Goal: Complete application form

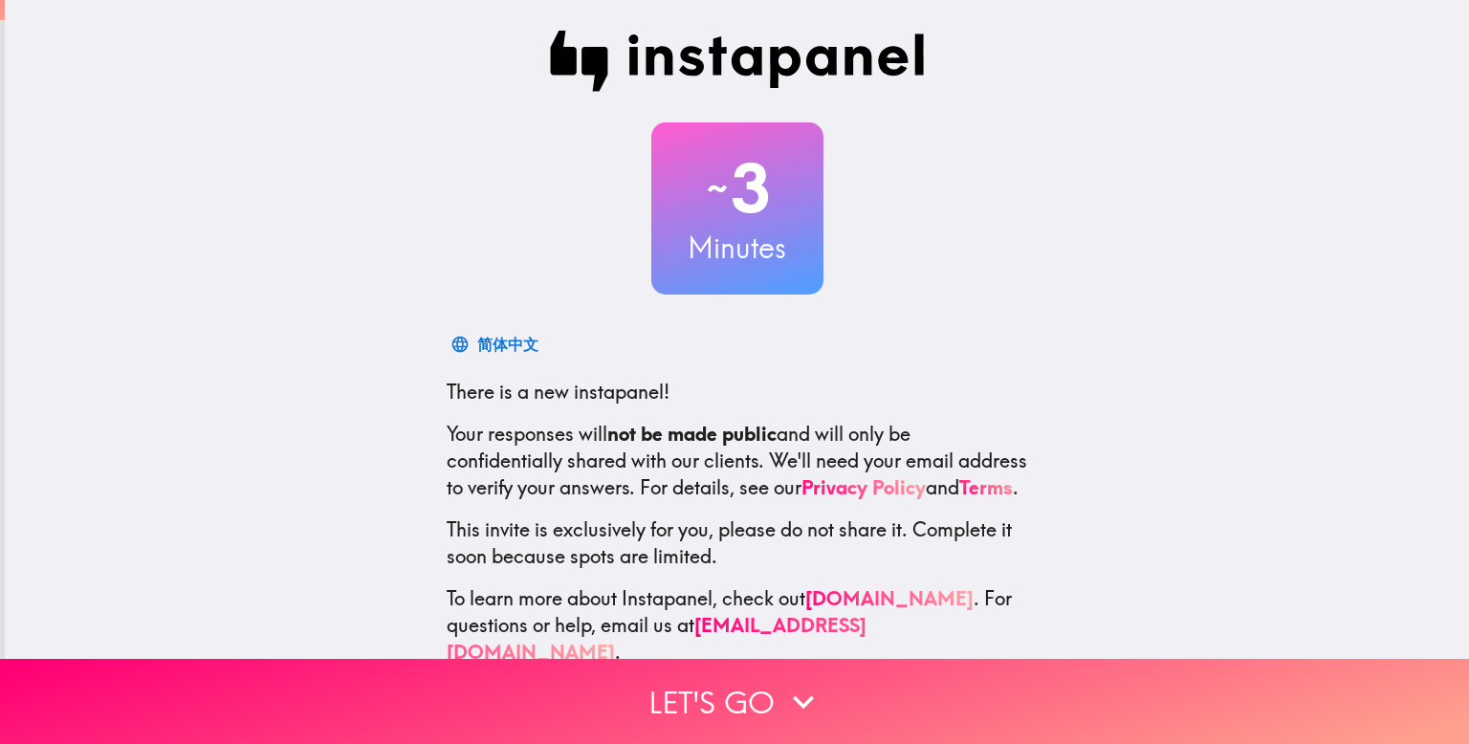
scroll to position [37, 0]
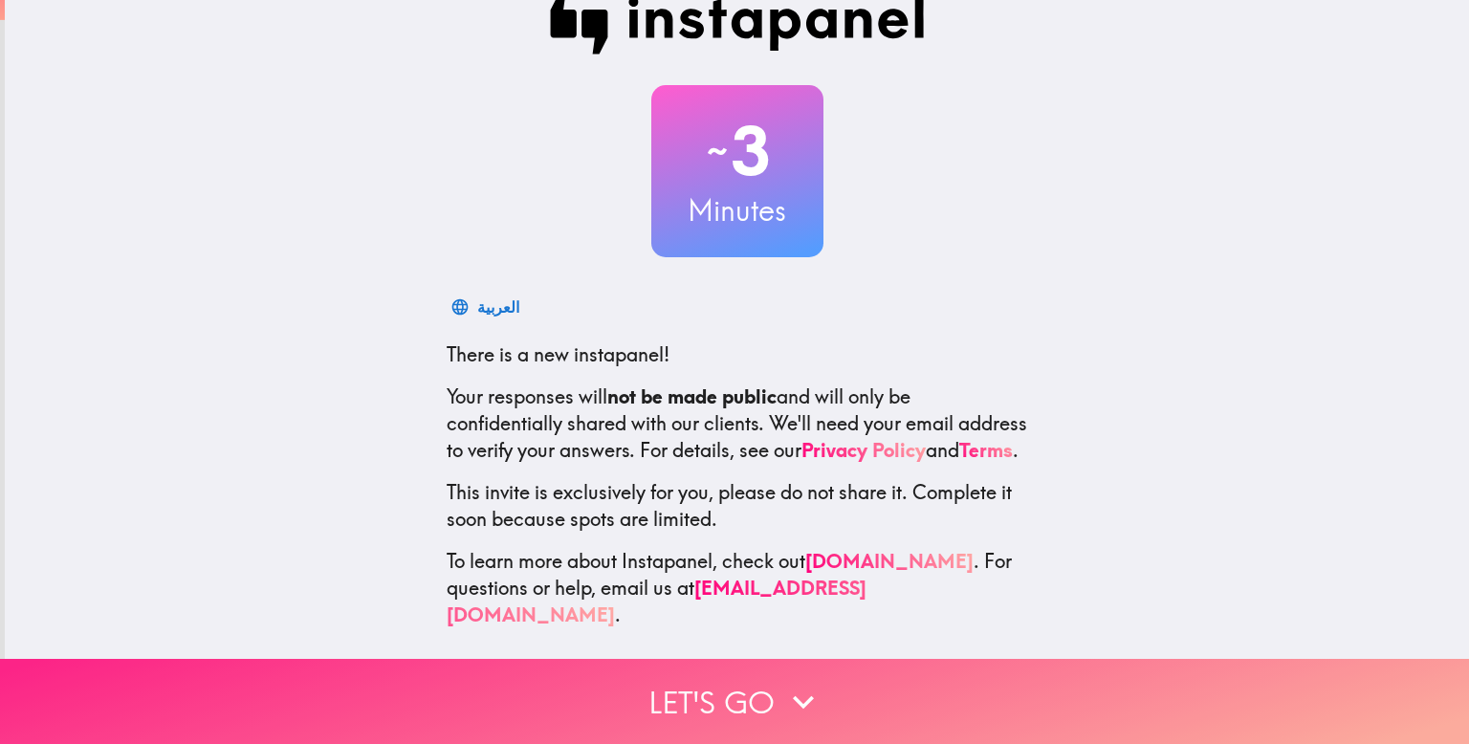
click at [744, 694] on button "Let's go" at bounding box center [734, 701] width 1469 height 85
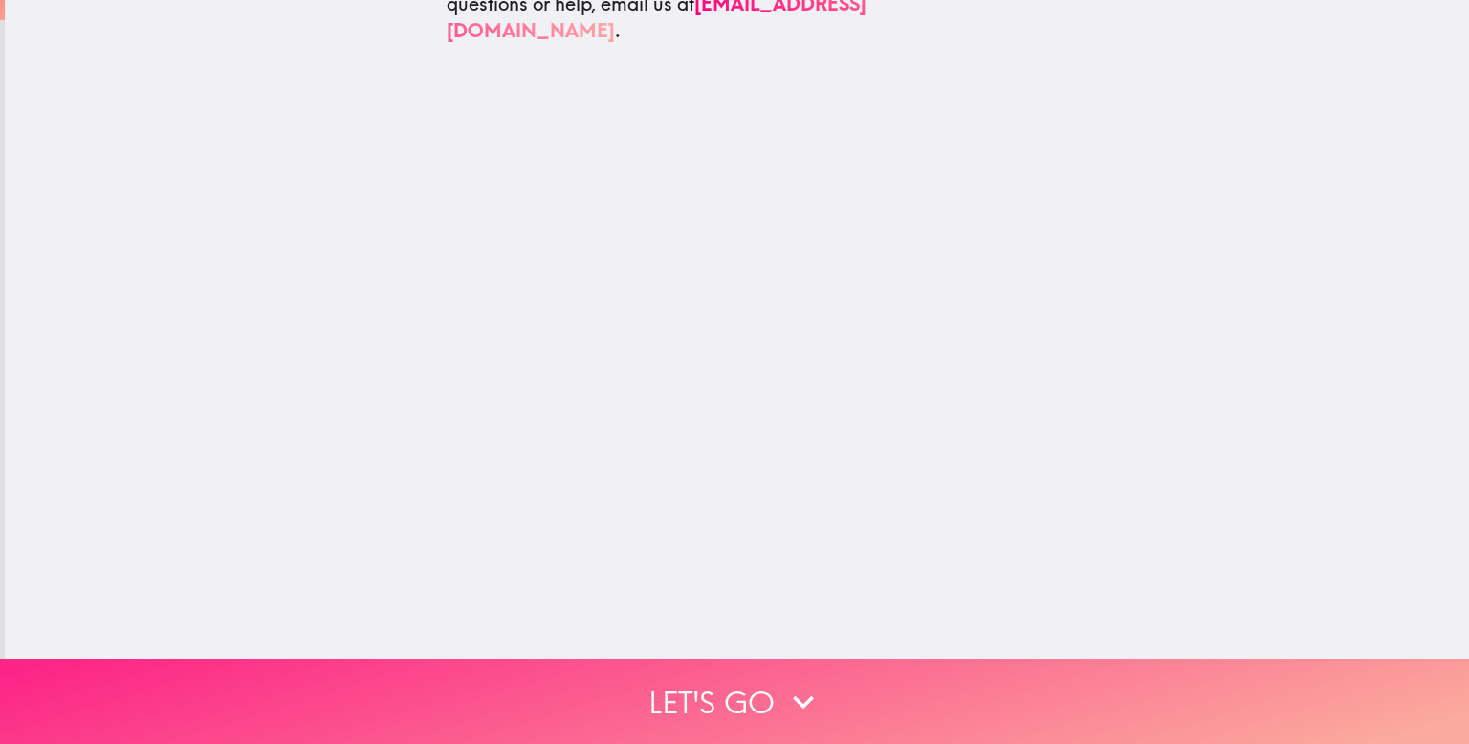
scroll to position [0, 0]
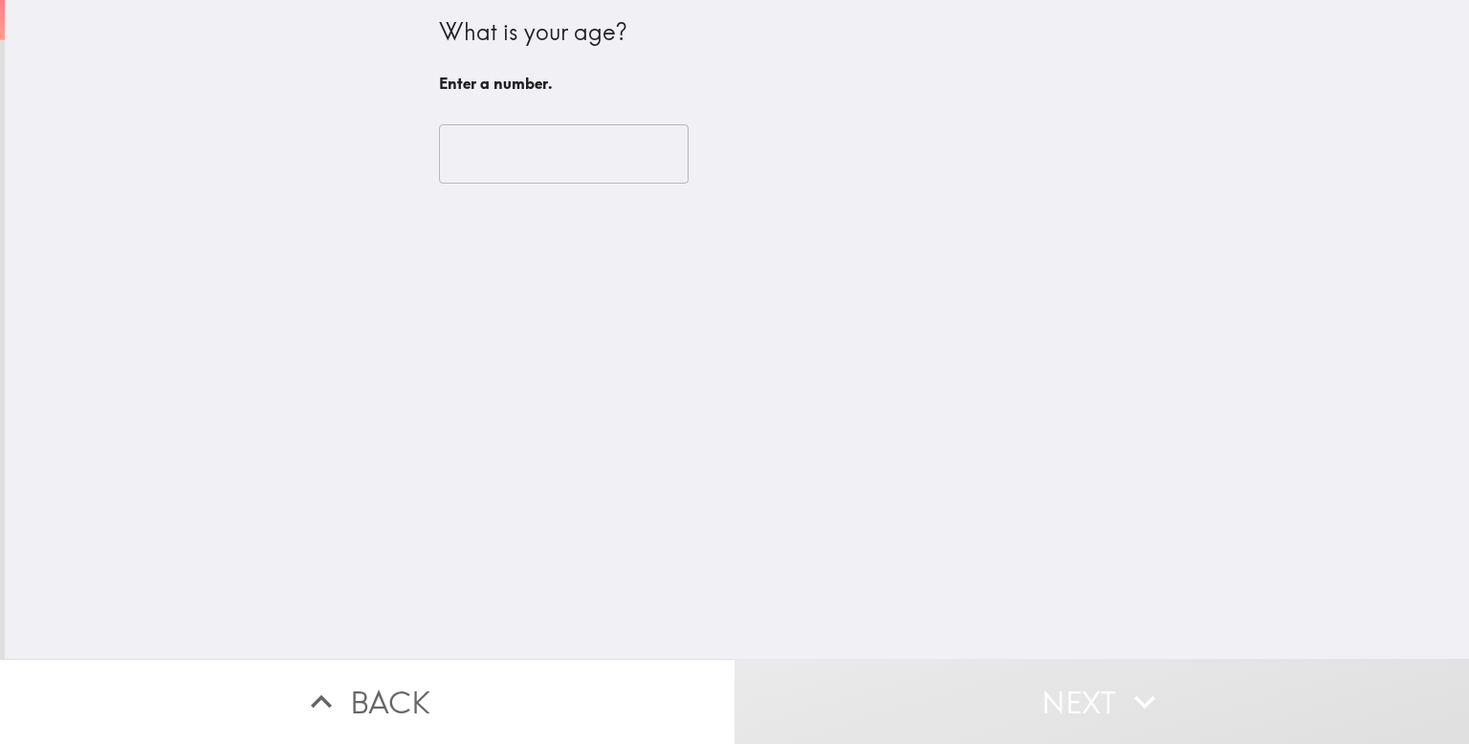
click at [542, 172] on input "number" at bounding box center [564, 153] width 250 height 59
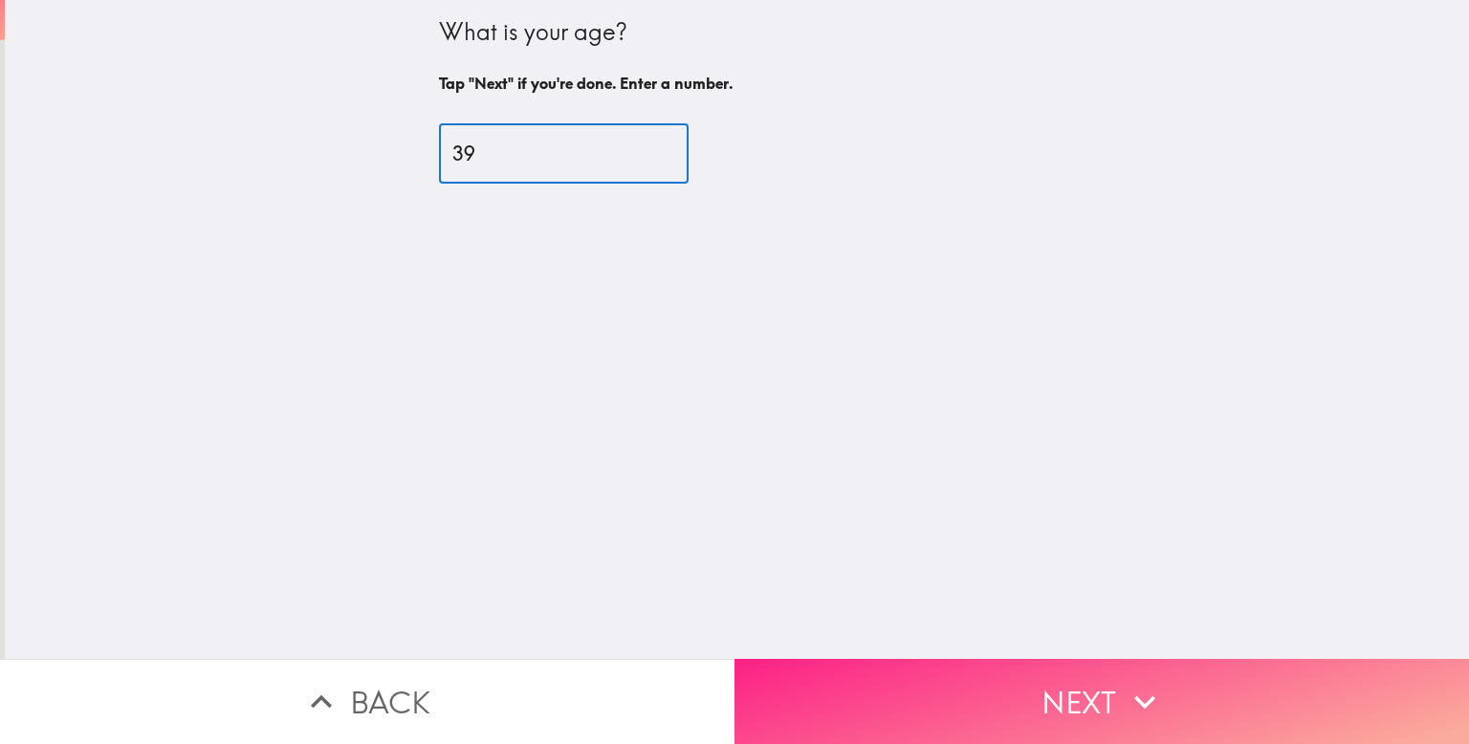
type input "39"
click at [1000, 723] on button "Next" at bounding box center [1102, 701] width 735 height 85
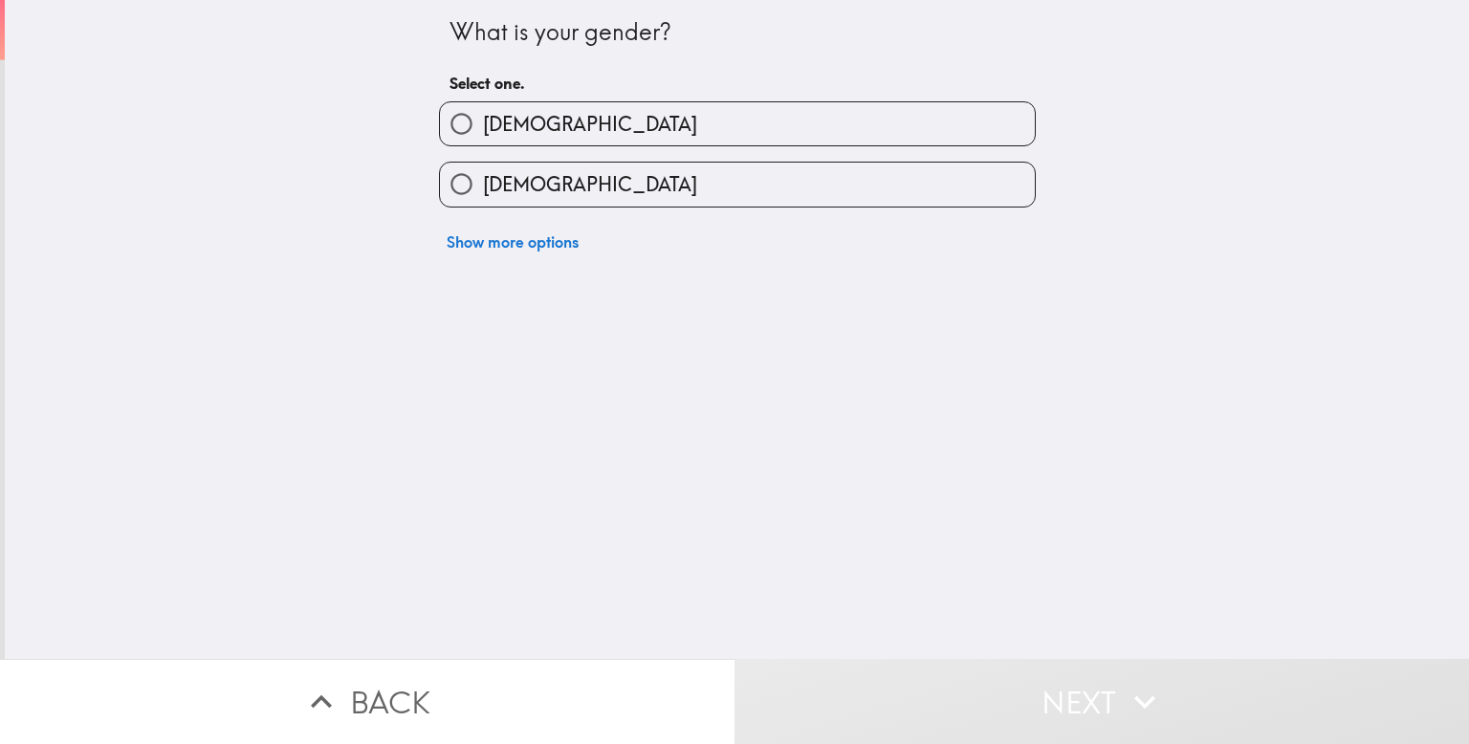
click at [898, 186] on label "[DEMOGRAPHIC_DATA]" at bounding box center [737, 184] width 595 height 43
click at [483, 186] on input "[DEMOGRAPHIC_DATA]" at bounding box center [461, 184] width 43 height 43
radio input "true"
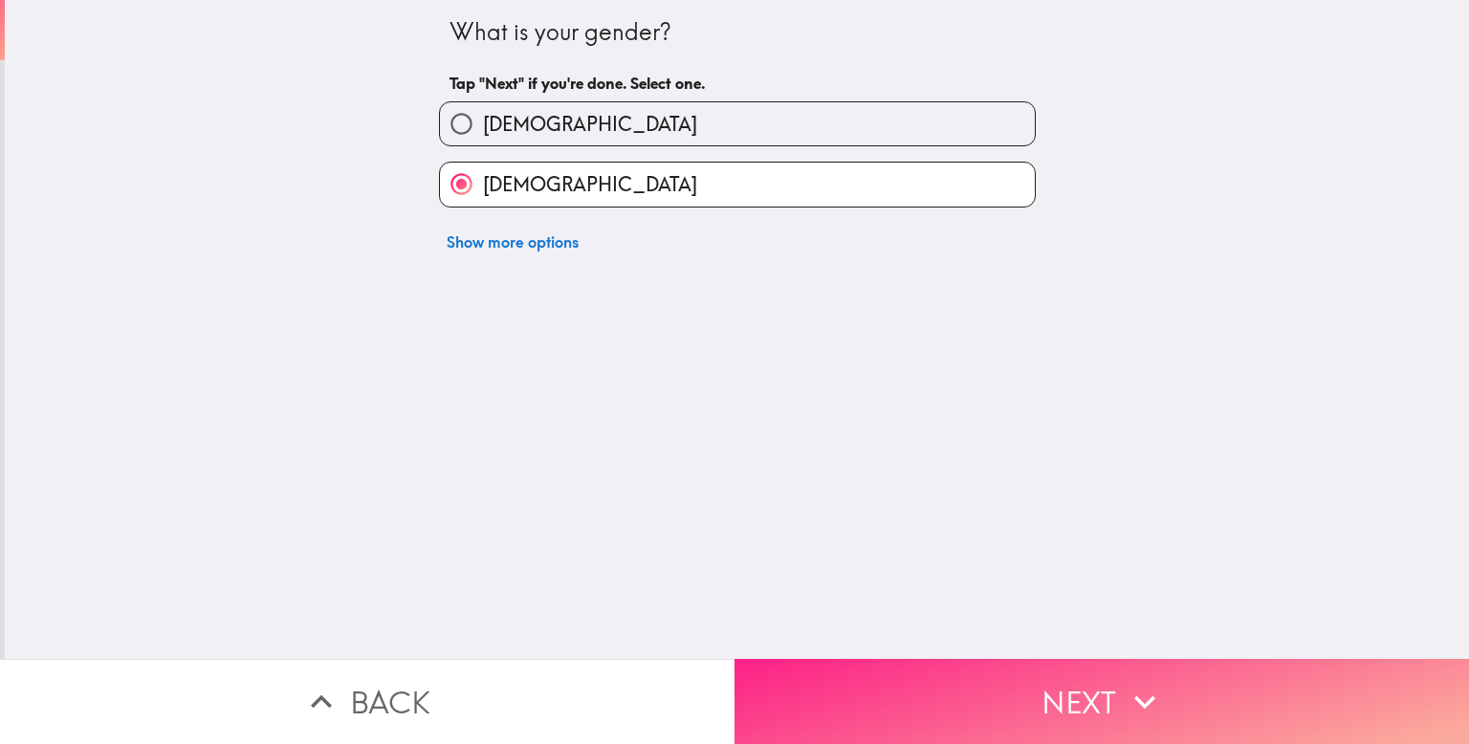
click at [1012, 668] on button "Next" at bounding box center [1102, 701] width 735 height 85
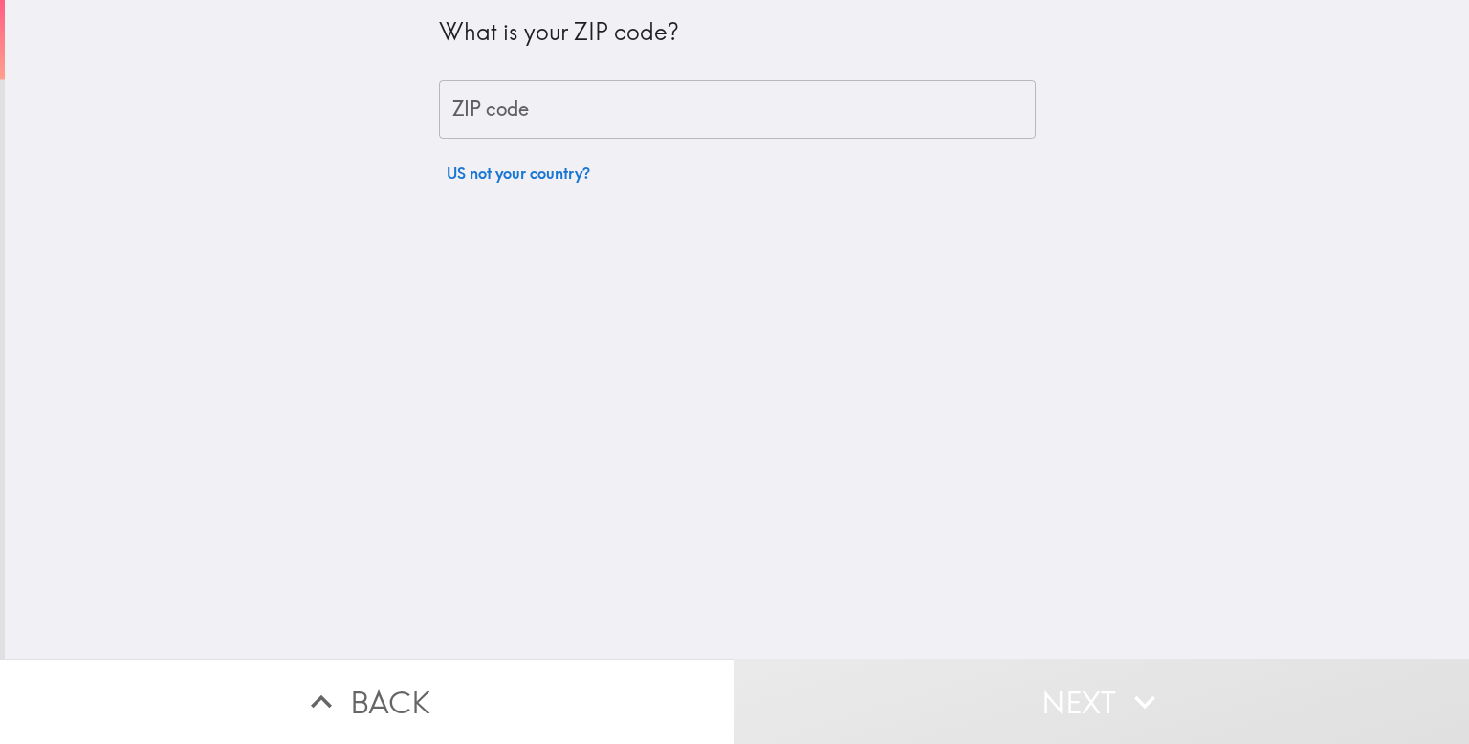
click at [870, 105] on input "ZIP code" at bounding box center [737, 109] width 597 height 59
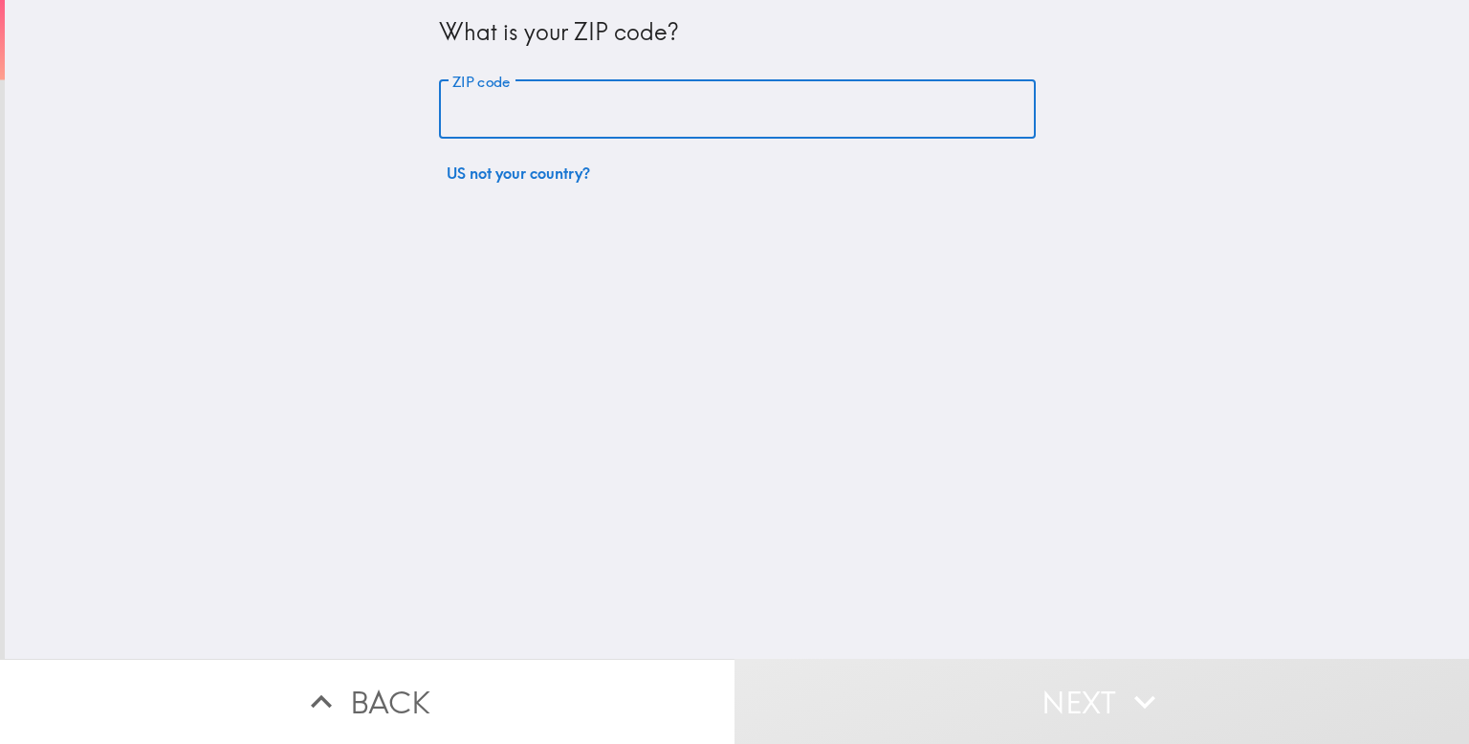
type input "76017"
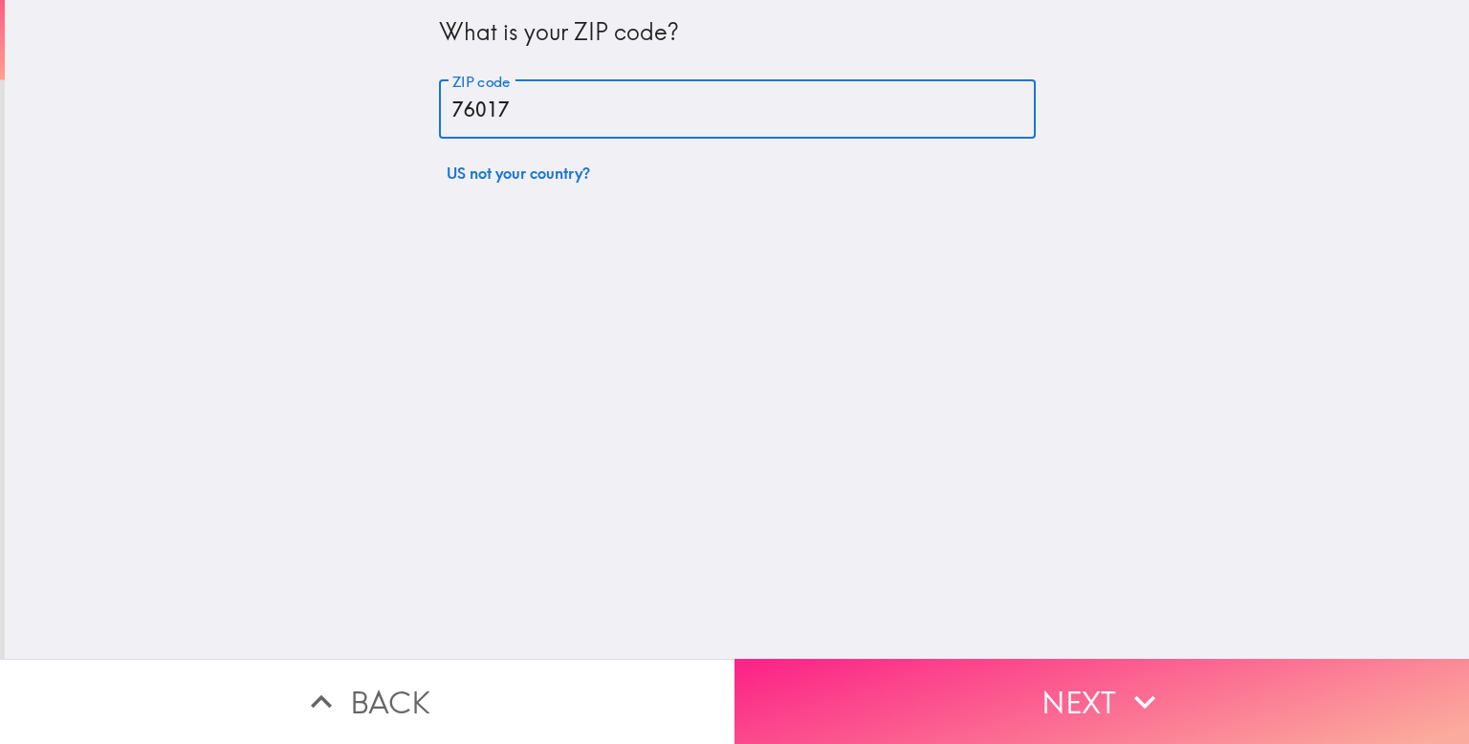
click at [934, 692] on button "Next" at bounding box center [1102, 701] width 735 height 85
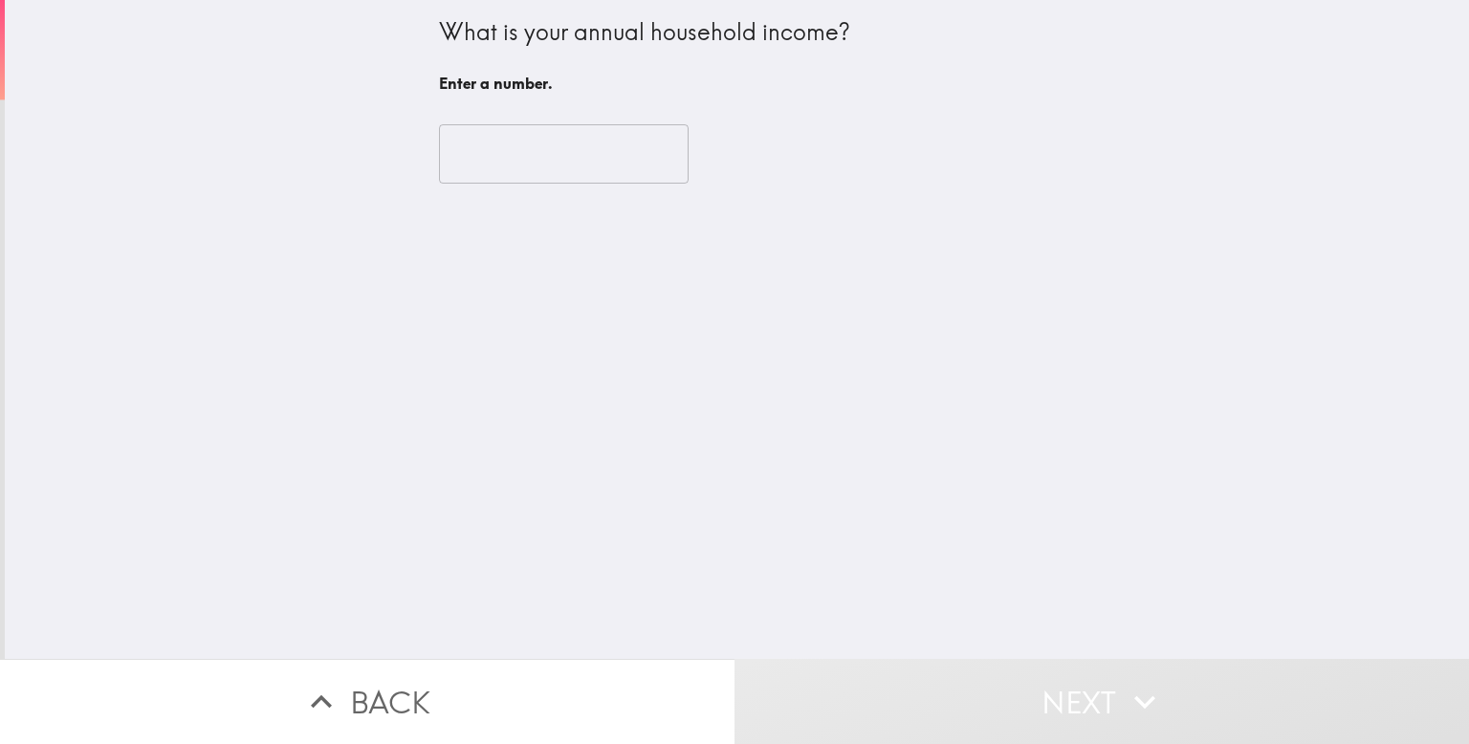
click at [609, 166] on input "number" at bounding box center [564, 153] width 250 height 59
click at [609, 168] on input "number" at bounding box center [564, 153] width 250 height 59
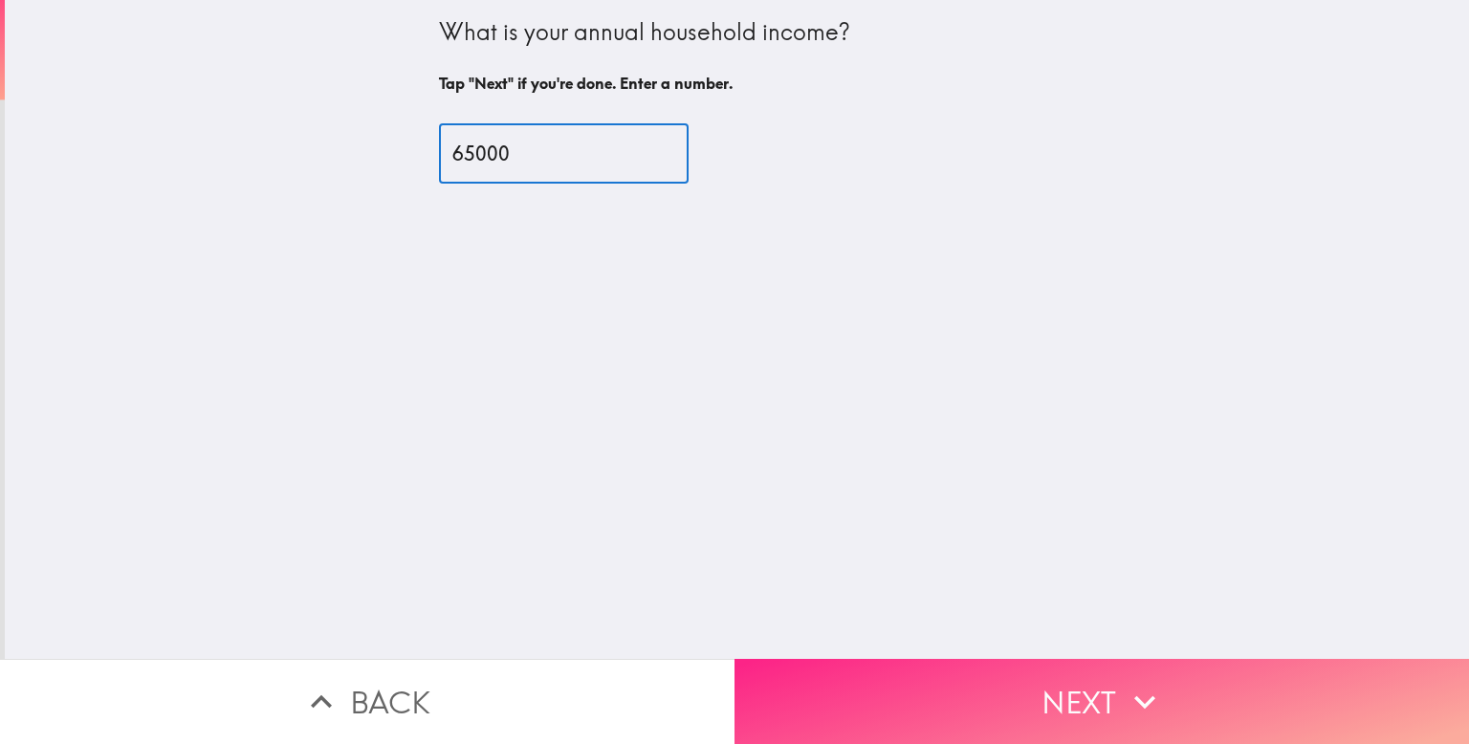
type input "65000"
click at [993, 714] on button "Next" at bounding box center [1102, 701] width 735 height 85
